Goal: Information Seeking & Learning: Learn about a topic

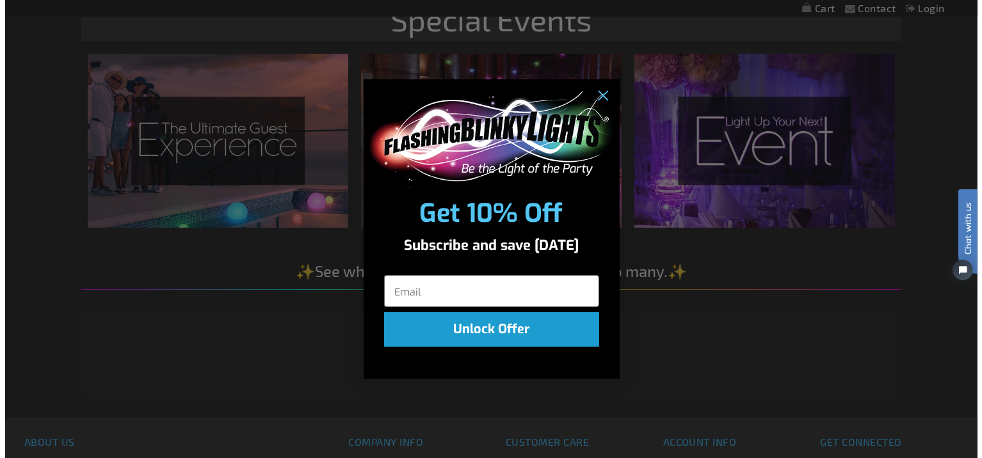
scroll to position [1864, 0]
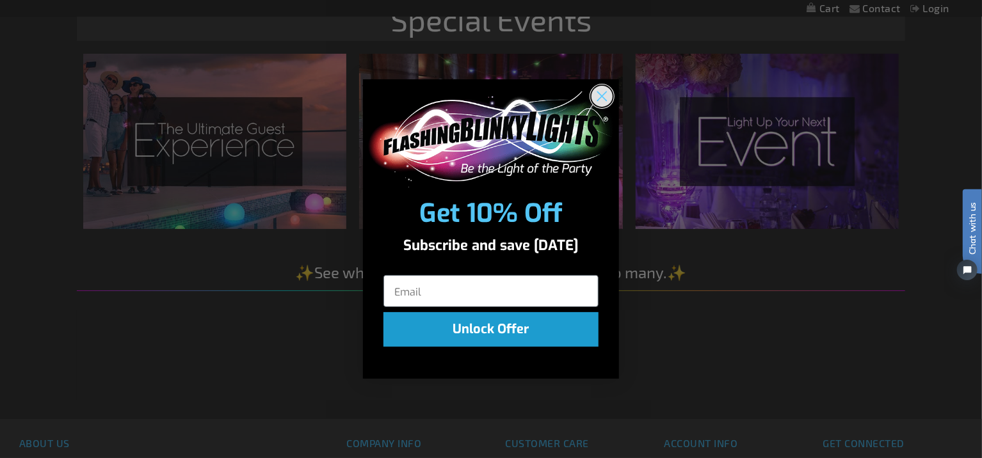
click at [602, 93] on circle "Close dialog" at bounding box center [601, 95] width 21 height 21
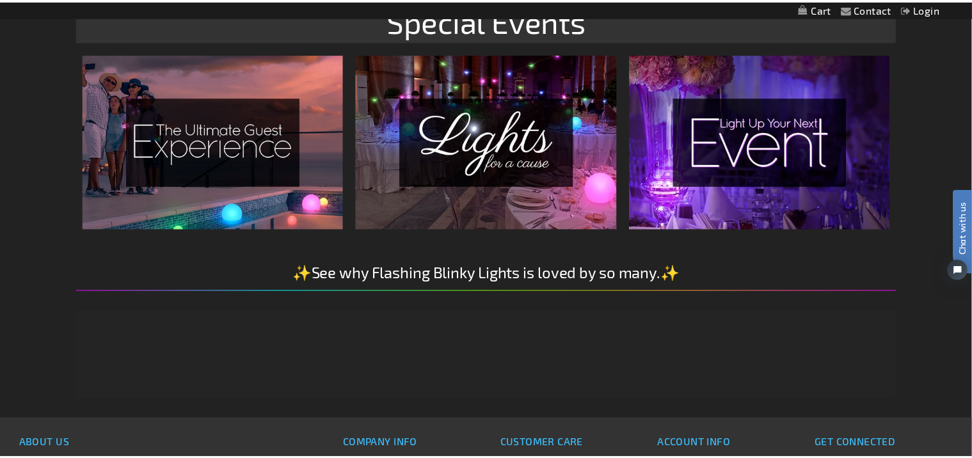
scroll to position [1856, 0]
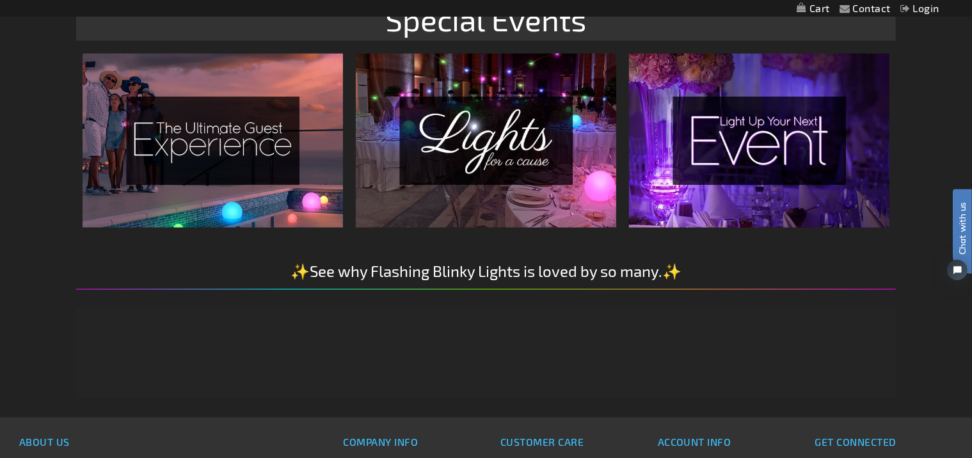
click at [499, 151] on img at bounding box center [486, 140] width 260 height 173
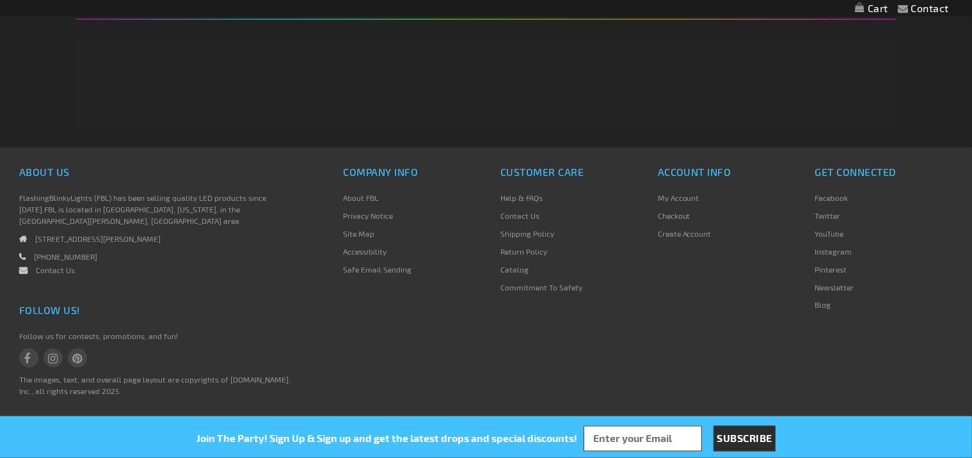
scroll to position [1856, 0]
